Goal: Task Accomplishment & Management: Manage account settings

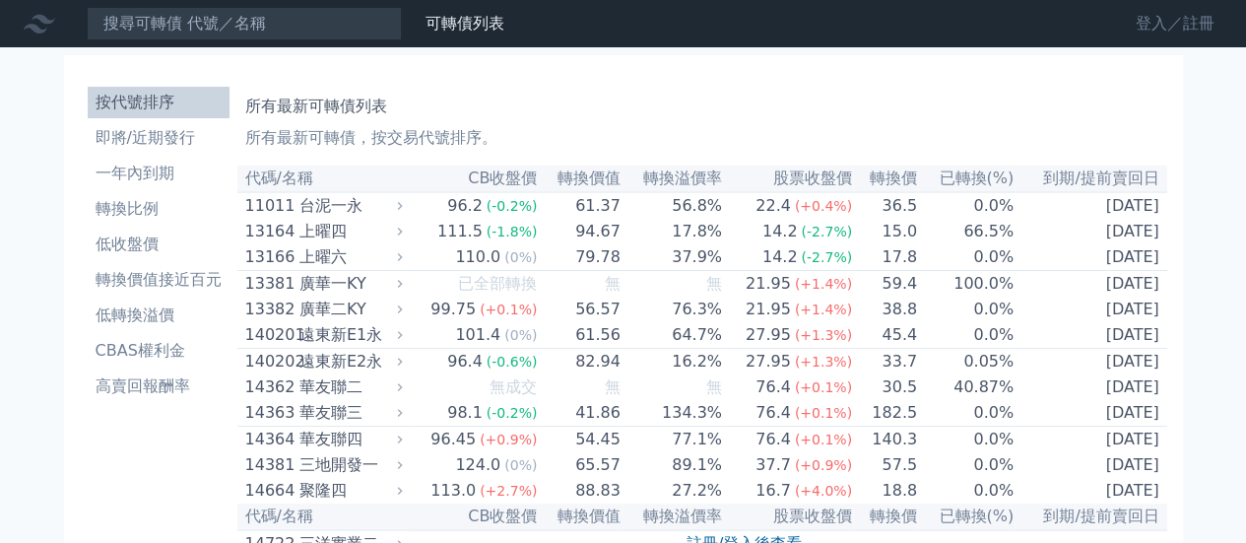
click at [1190, 19] on link "登入／註冊" at bounding box center [1175, 24] width 110 height 32
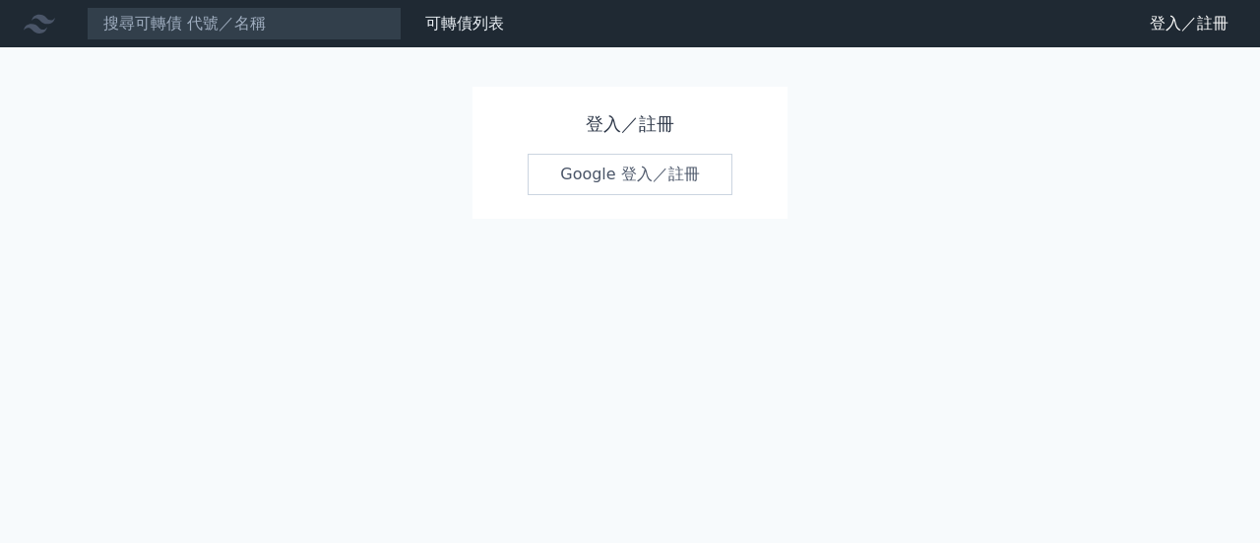
click at [709, 157] on link "Google 登入／註冊" at bounding box center [630, 174] width 205 height 41
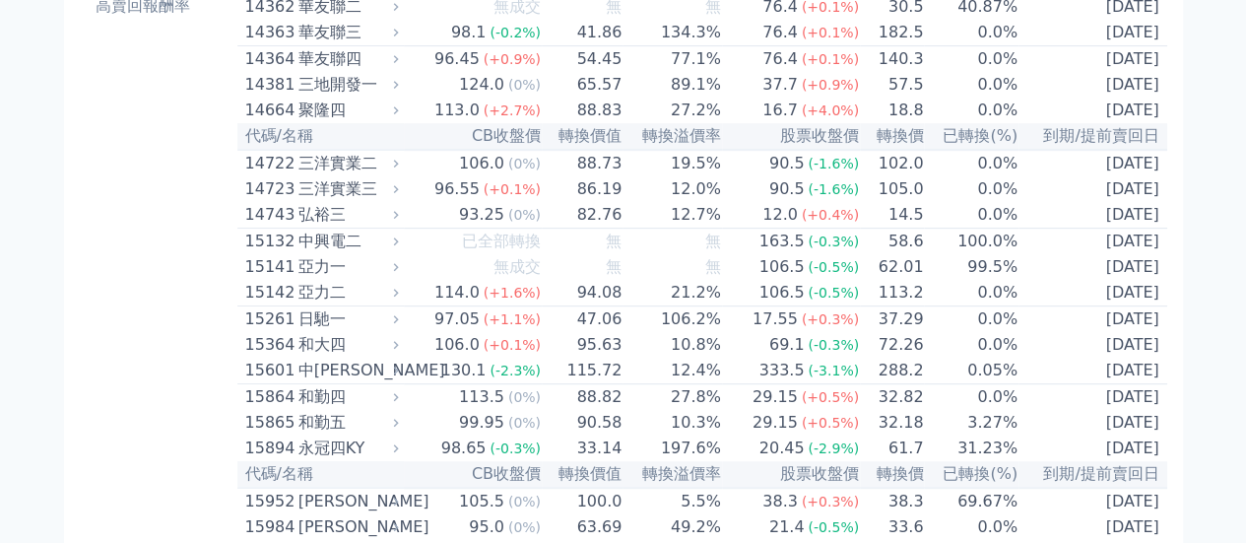
scroll to position [394, 0]
